Goal: Task Accomplishment & Management: Manage account settings

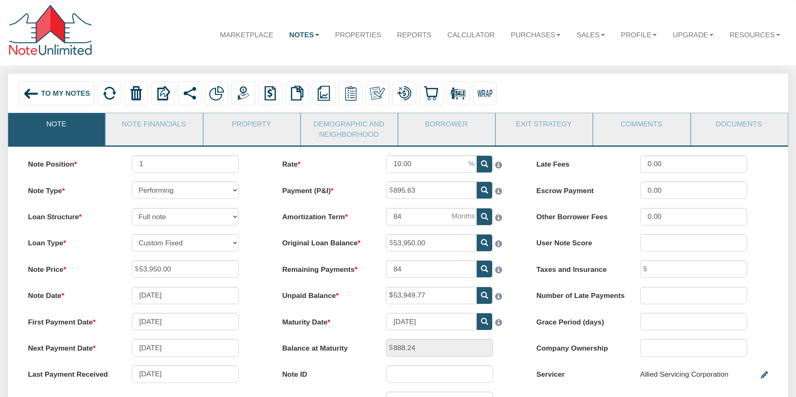
click at [42, 95] on span "To My Notes" at bounding box center [65, 93] width 49 height 8
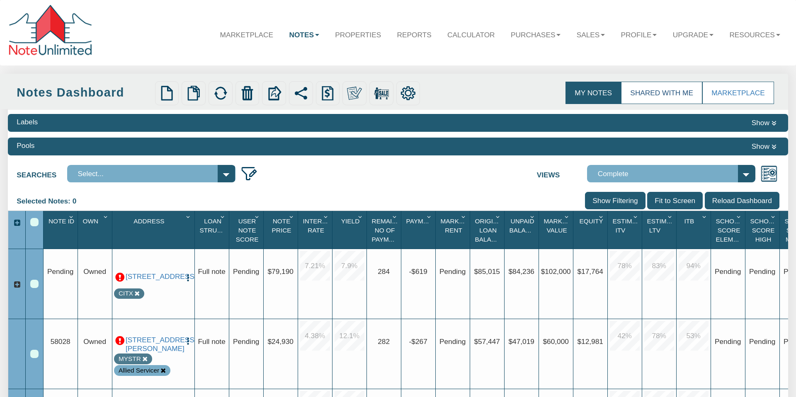
click at [653, 91] on link "Shared with Me" at bounding box center [661, 93] width 81 height 23
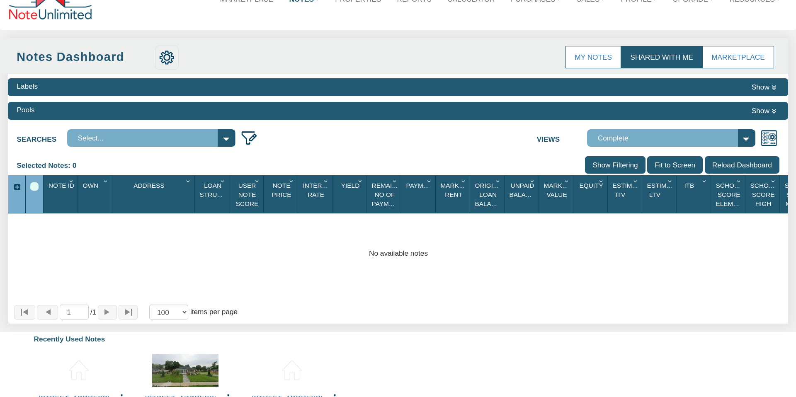
scroll to position [28, 0]
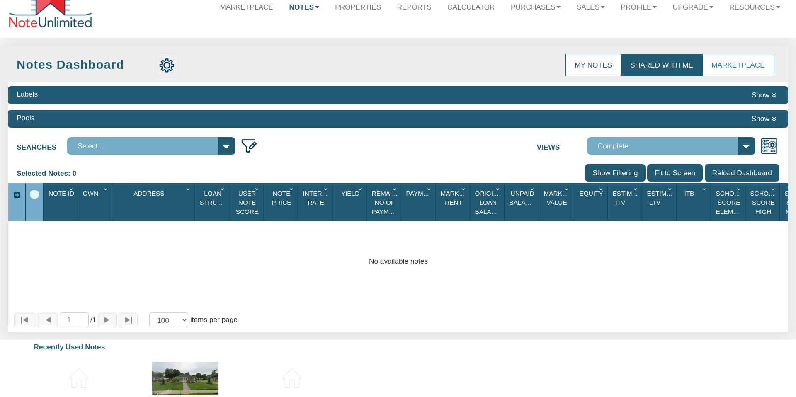
click at [594, 65] on link "My Notes" at bounding box center [593, 65] width 56 height 23
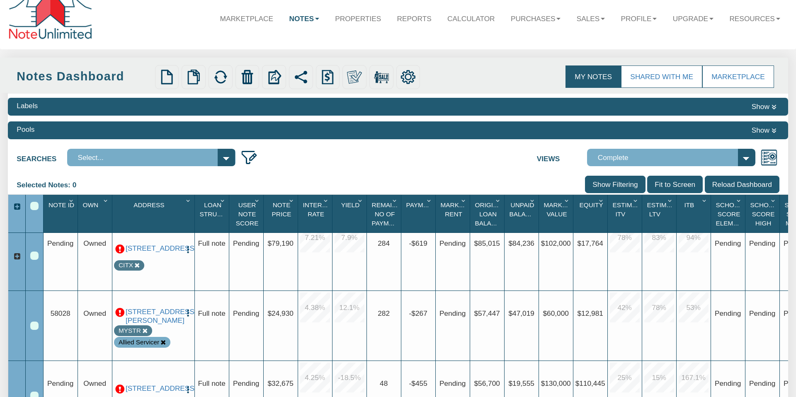
scroll to position [15, 0]
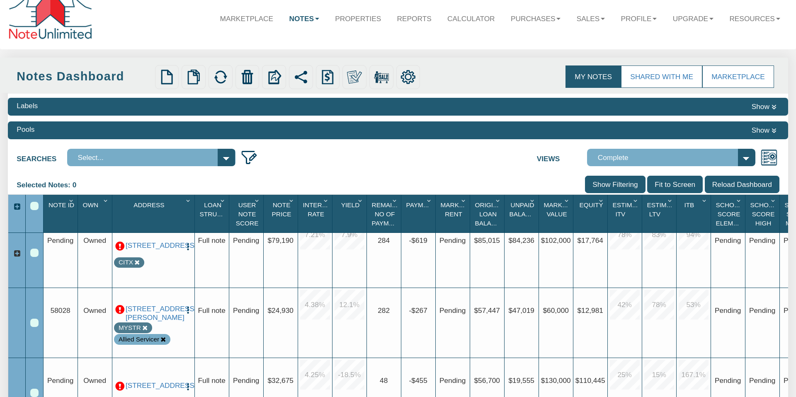
click at [462, 199] on icon "Column Menu" at bounding box center [464, 200] width 10 height 7
click at [430, 273] on button "Hide Column" at bounding box center [434, 275] width 72 height 17
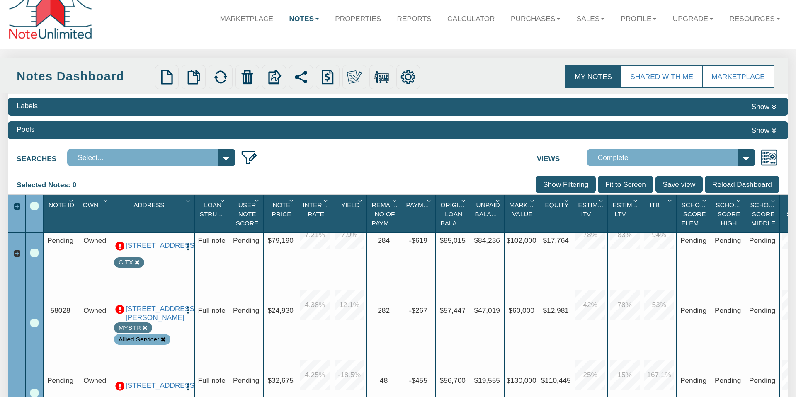
click at [745, 157] on body "Menu Marketplace Notes Dashboard Transactions Properties Reports Calculator" at bounding box center [398, 391] width 796 height 815
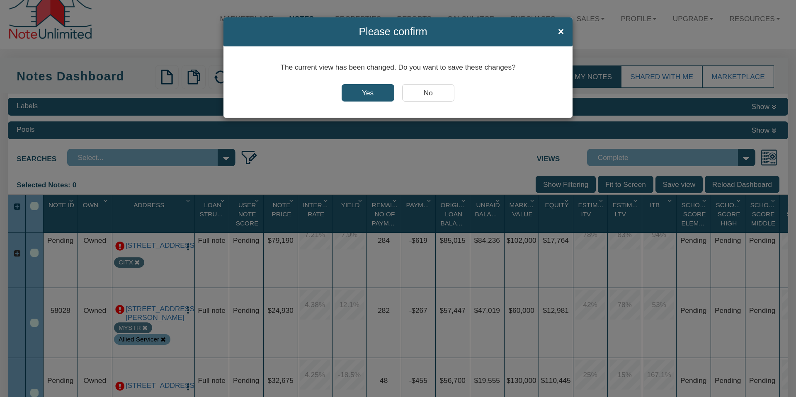
click at [371, 91] on input "Yes" at bounding box center [367, 92] width 53 height 17
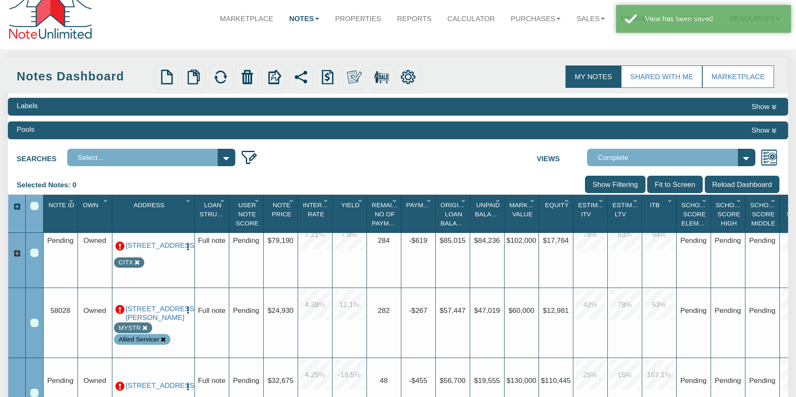
scroll to position [0, 19]
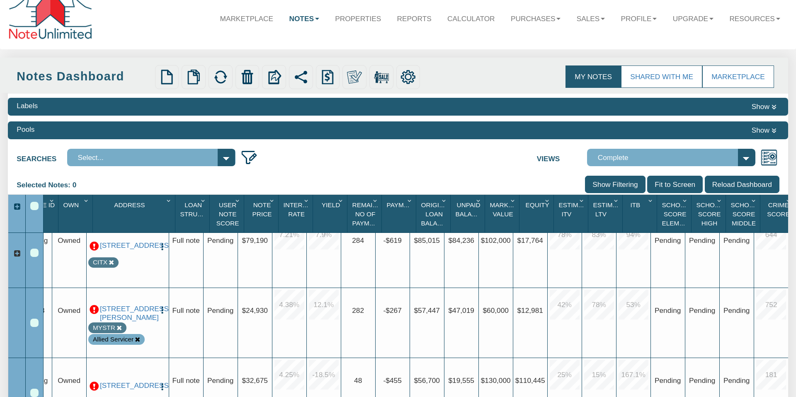
drag, startPoint x: 684, startPoint y: 200, endPoint x: 709, endPoint y: 201, distance: 24.9
click at [685, 200] on icon "Column Menu" at bounding box center [685, 200] width 10 height 7
click at [647, 278] on button "Hide Column" at bounding box center [649, 275] width 72 height 17
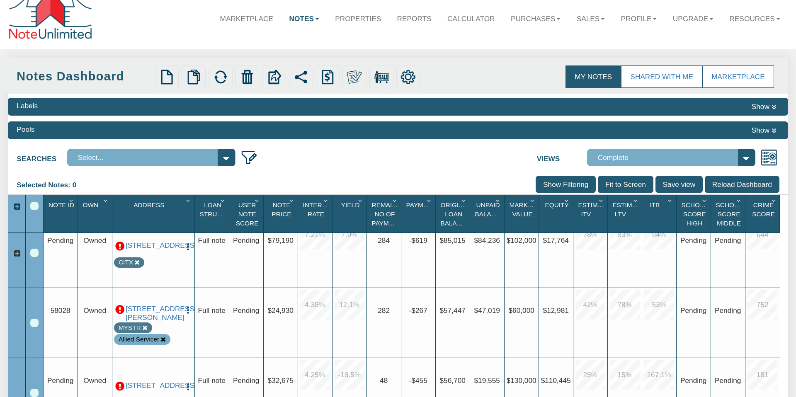
scroll to position [15, 0]
click at [703, 200] on icon "Column Menu" at bounding box center [705, 200] width 10 height 7
click at [682, 271] on button "Hide Column" at bounding box center [674, 275] width 72 height 17
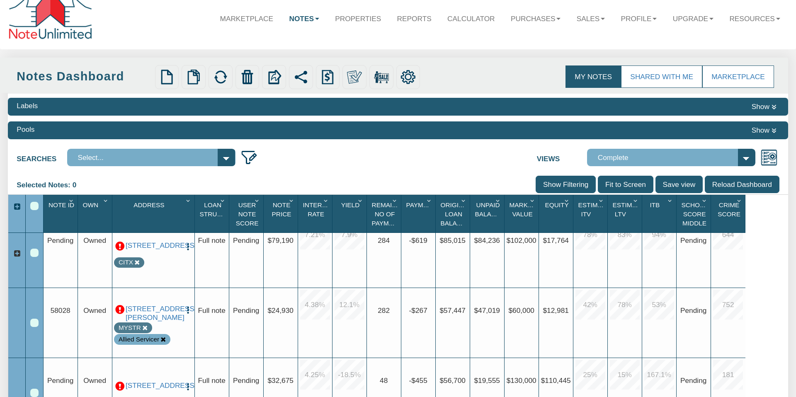
click at [703, 199] on icon "Column Menu" at bounding box center [705, 200] width 10 height 7
click at [686, 275] on button "Hide Column" at bounding box center [674, 275] width 72 height 17
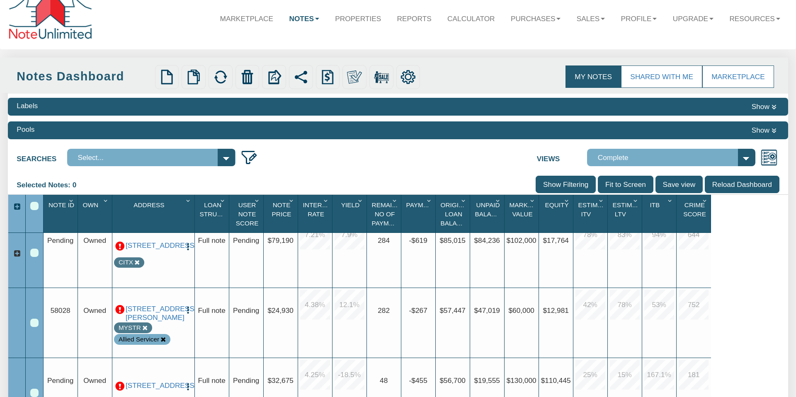
click at [705, 201] on icon "Column Menu" at bounding box center [705, 200] width 10 height 7
click at [683, 276] on button "Hide Column" at bounding box center [675, 275] width 72 height 17
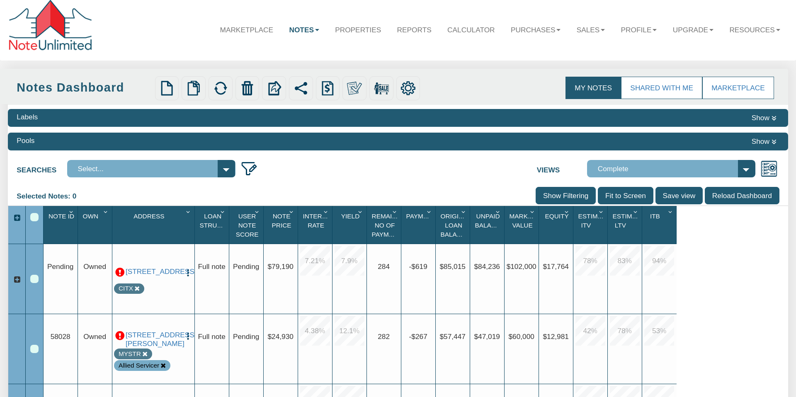
scroll to position [0, 0]
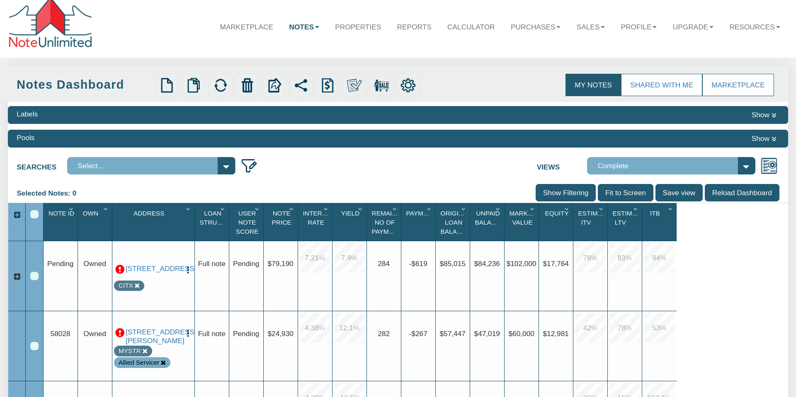
click at [681, 193] on input "Save view" at bounding box center [678, 192] width 47 height 17
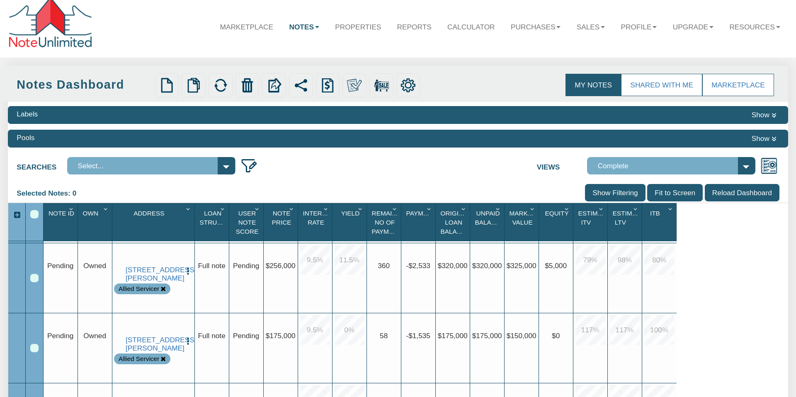
scroll to position [491, 0]
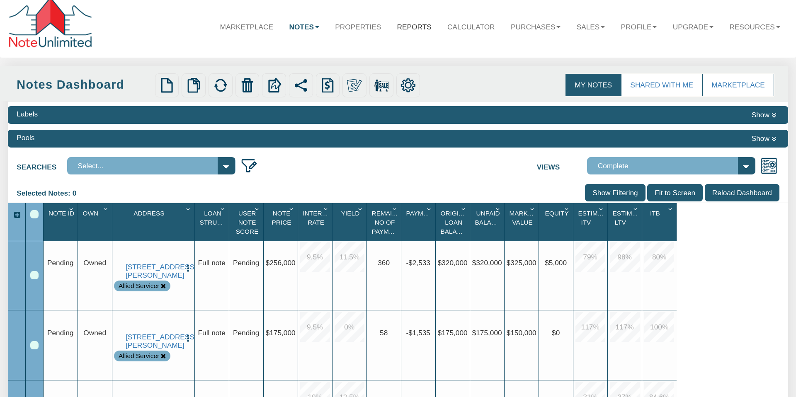
click at [403, 25] on link "Reports" at bounding box center [414, 27] width 51 height 24
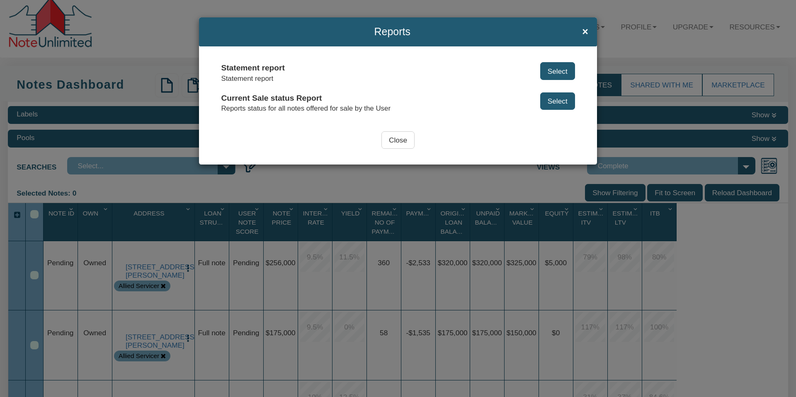
click at [555, 68] on button "Select" at bounding box center [557, 70] width 35 height 17
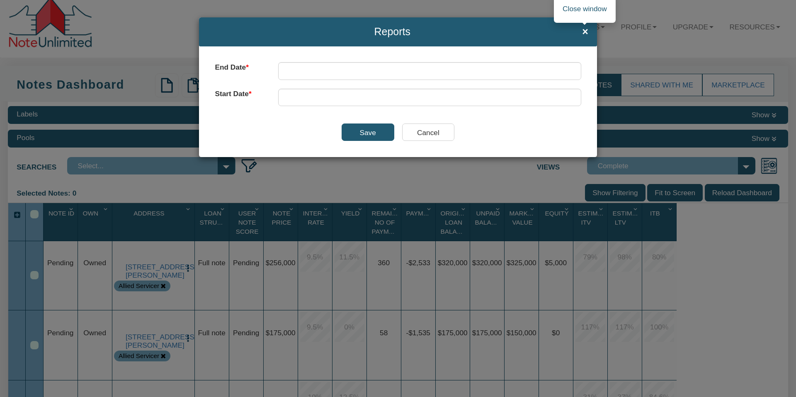
click at [585, 32] on span "×" at bounding box center [585, 31] width 6 height 11
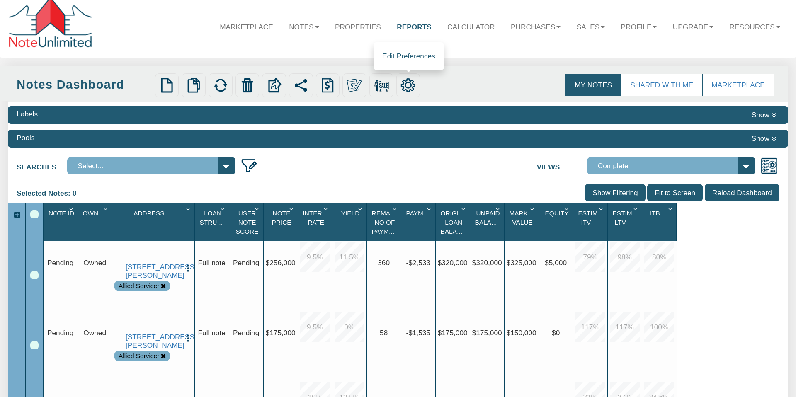
click at [410, 85] on img at bounding box center [407, 85] width 15 height 15
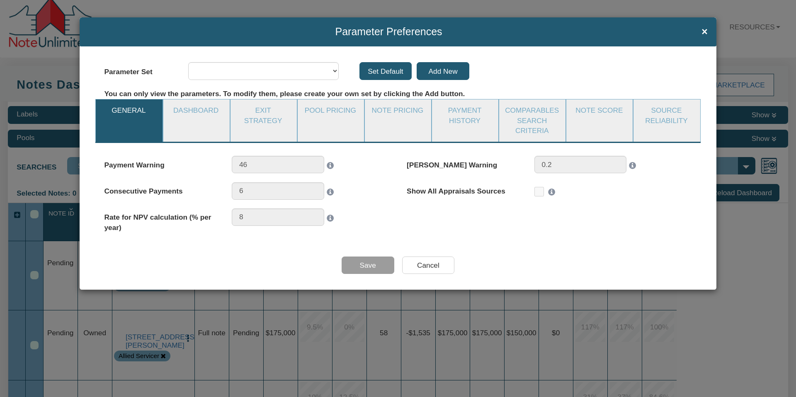
select select "object:35585"
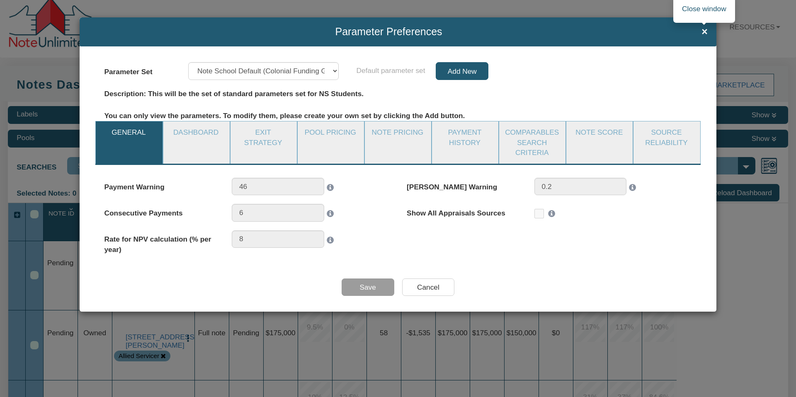
click at [705, 33] on span "×" at bounding box center [704, 31] width 6 height 11
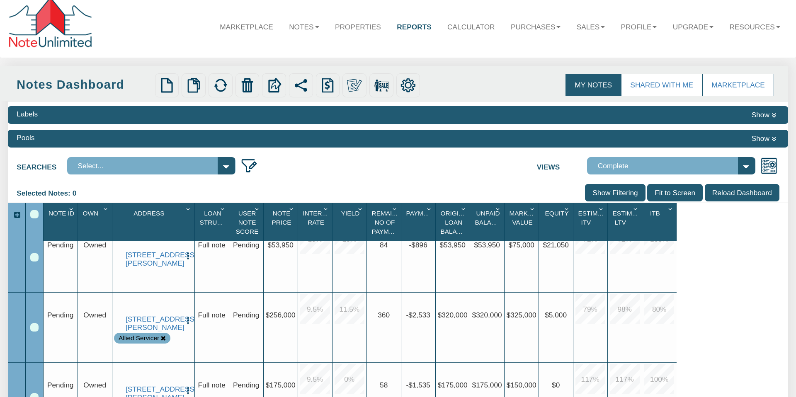
scroll to position [530, 0]
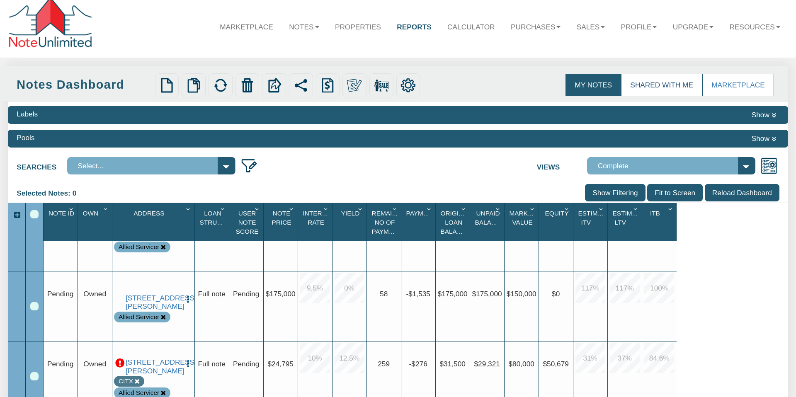
click at [655, 88] on link "Shared with Me" at bounding box center [661, 85] width 81 height 23
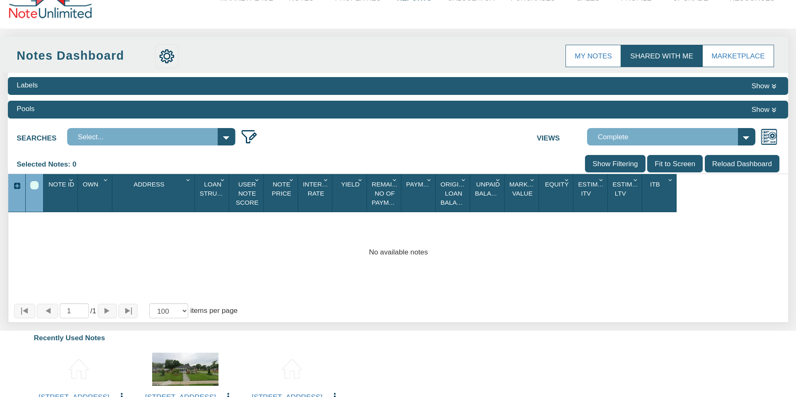
scroll to position [15, 0]
